Goal: Information Seeking & Learning: Learn about a topic

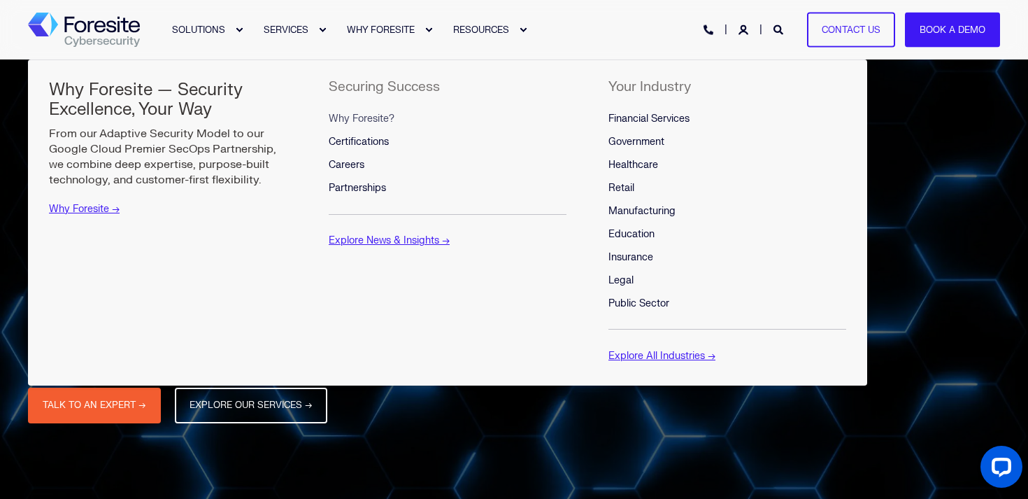
click at [381, 120] on span "Why Foresite?" at bounding box center [362, 119] width 66 height 12
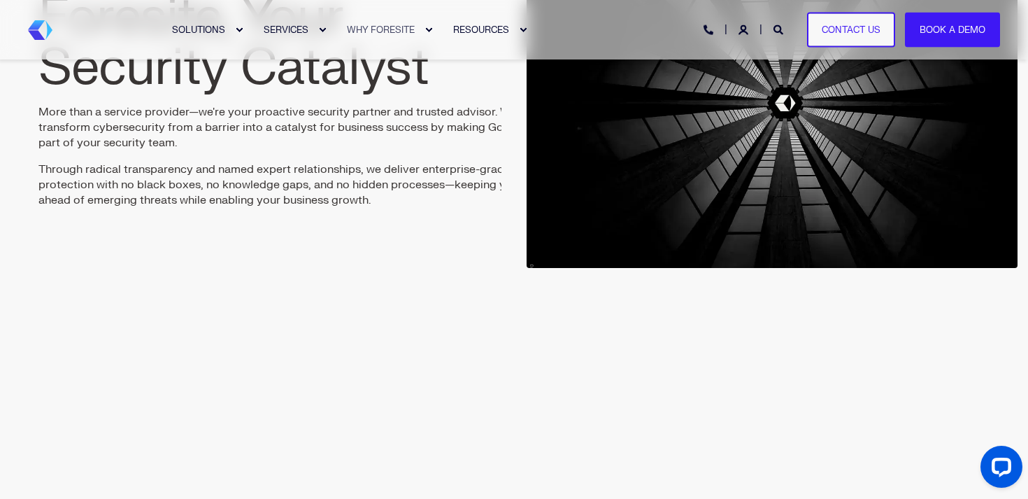
scroll to position [185, 0]
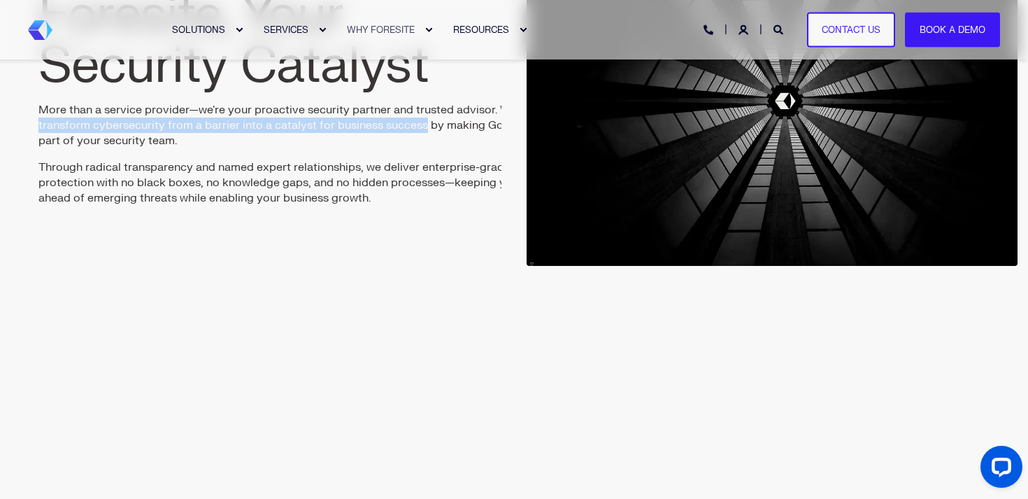
drag, startPoint x: 39, startPoint y: 126, endPoint x: 425, endPoint y: 127, distance: 386.2
click at [425, 127] on p "More than a service provider—we're your proactive security partner and trusted …" at bounding box center [283, 125] width 491 height 46
copy p "transform cybersecurity from a barrier into a catalyst for business success"
